Goal: Go to known website: Go to known website

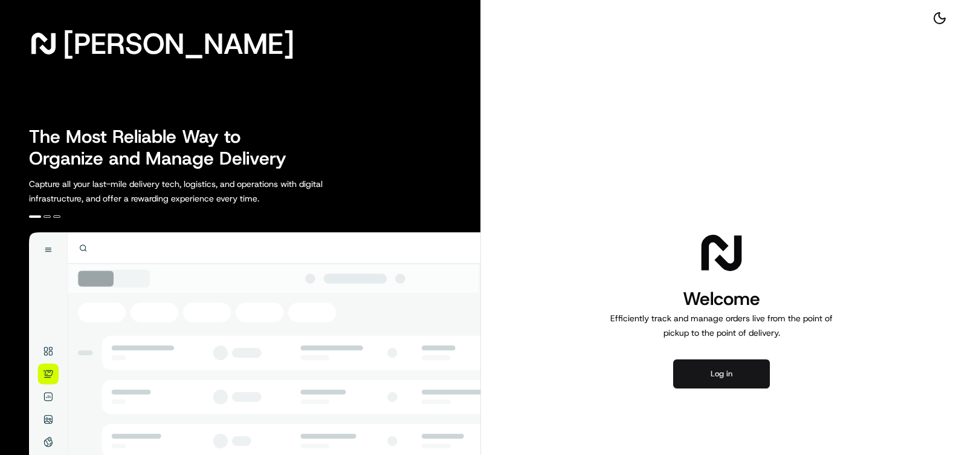
click at [722, 374] on button "Log in" at bounding box center [721, 373] width 97 height 29
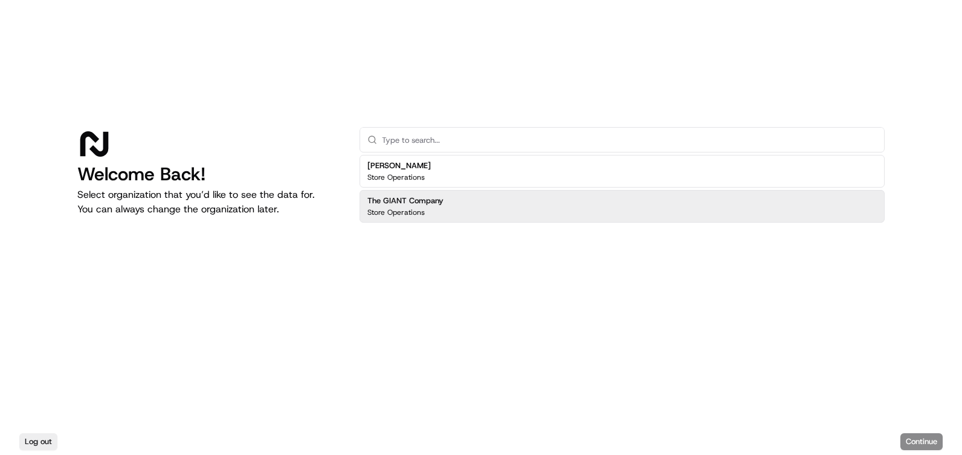
click at [479, 204] on div "The GIANT Company Store Operations" at bounding box center [622, 206] width 525 height 33
click at [912, 429] on div "Log out Continue" at bounding box center [481, 441] width 962 height 27
click at [911, 433] on button "Continue" at bounding box center [922, 441] width 42 height 17
